Goal: Information Seeking & Learning: Learn about a topic

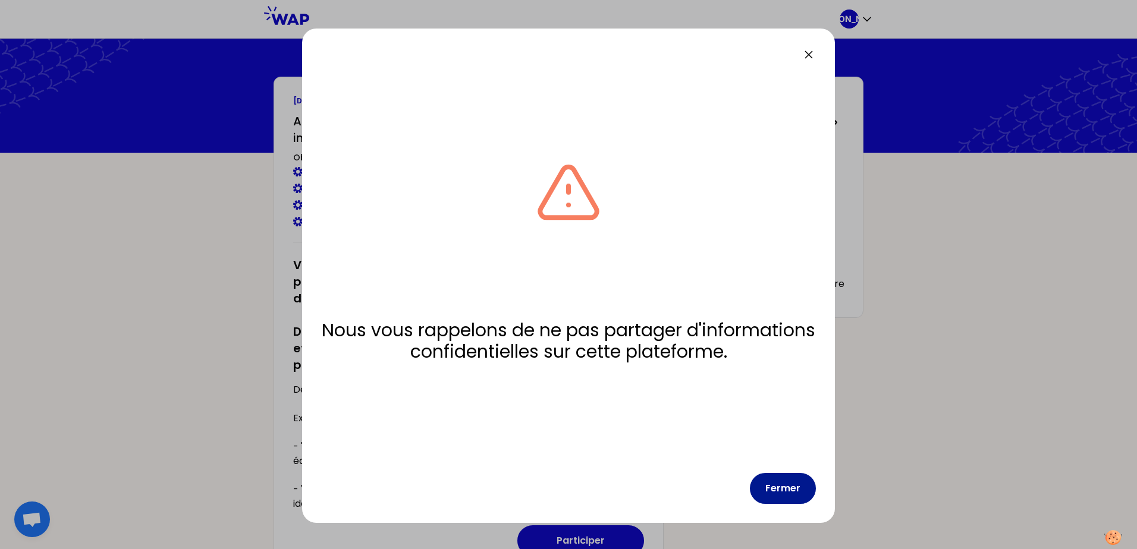
click at [784, 476] on button "Fermer" at bounding box center [783, 488] width 66 height 31
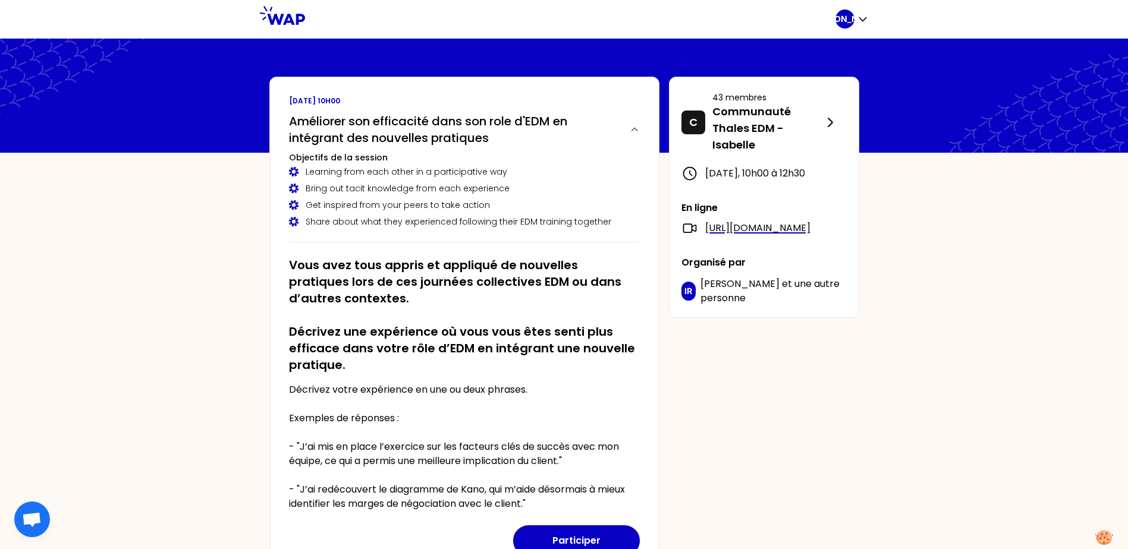
click at [454, 347] on h2 "Vous avez tous appris et appliqué de nouvelles pratiques lors de ces journées c…" at bounding box center [464, 315] width 351 height 117
